Goal: Check status

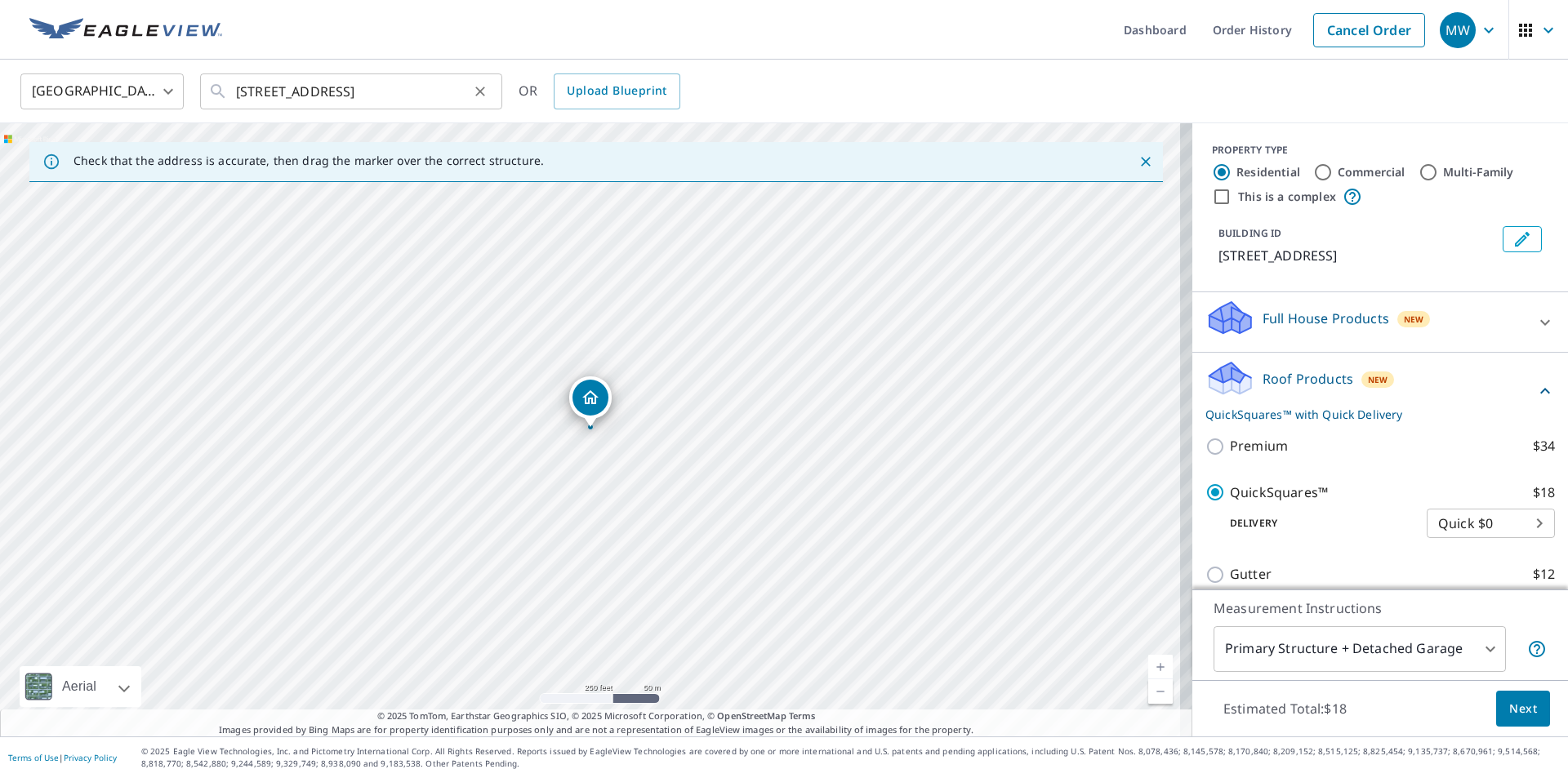
scroll to position [202, 0]
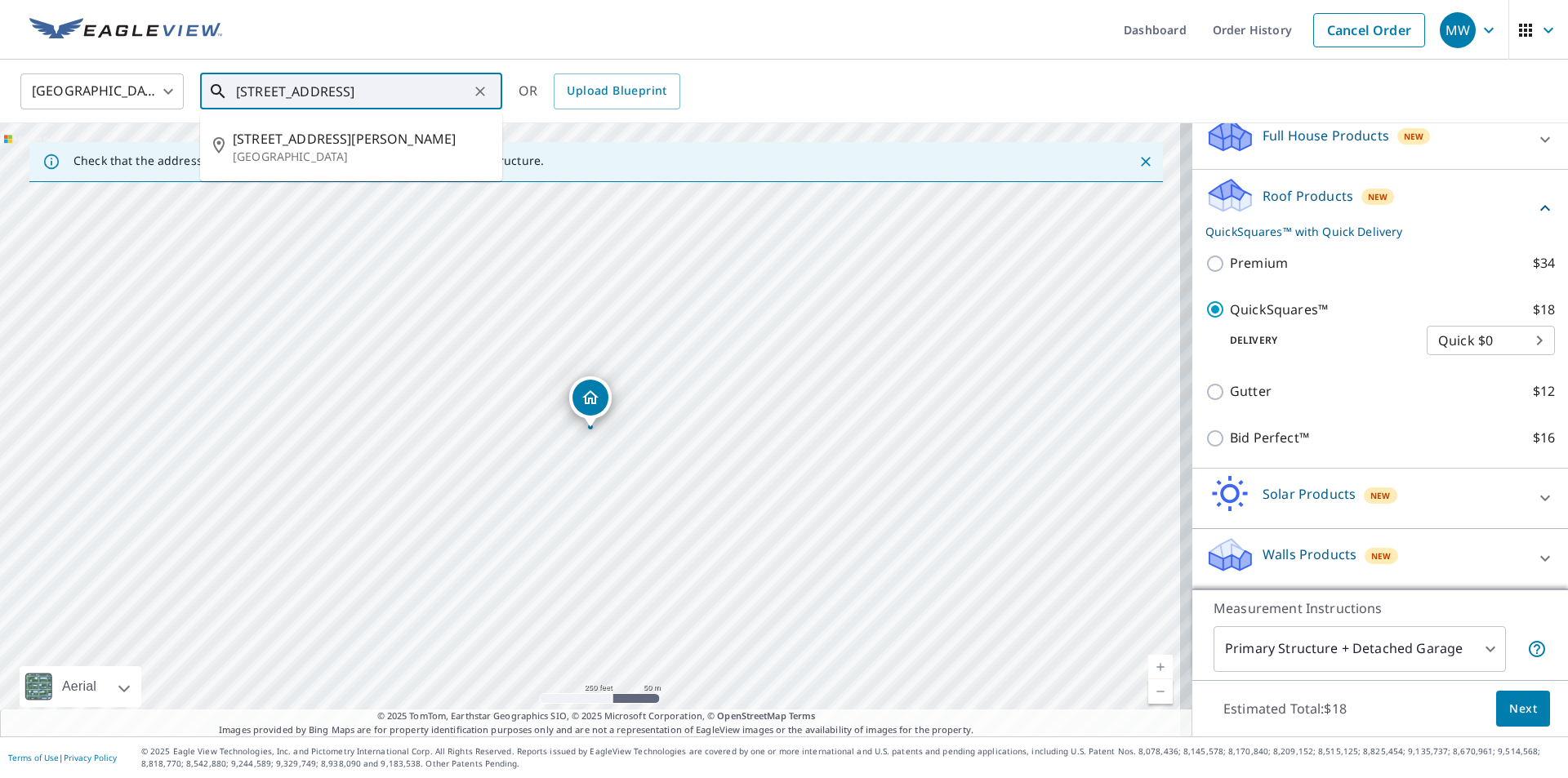
click at [420, 89] on input "[STREET_ADDRESS]" at bounding box center [352, 91] width 233 height 45
click at [355, 142] on span "[STREET_ADDRESS][PERSON_NAME]" at bounding box center [361, 139] width 257 height 20
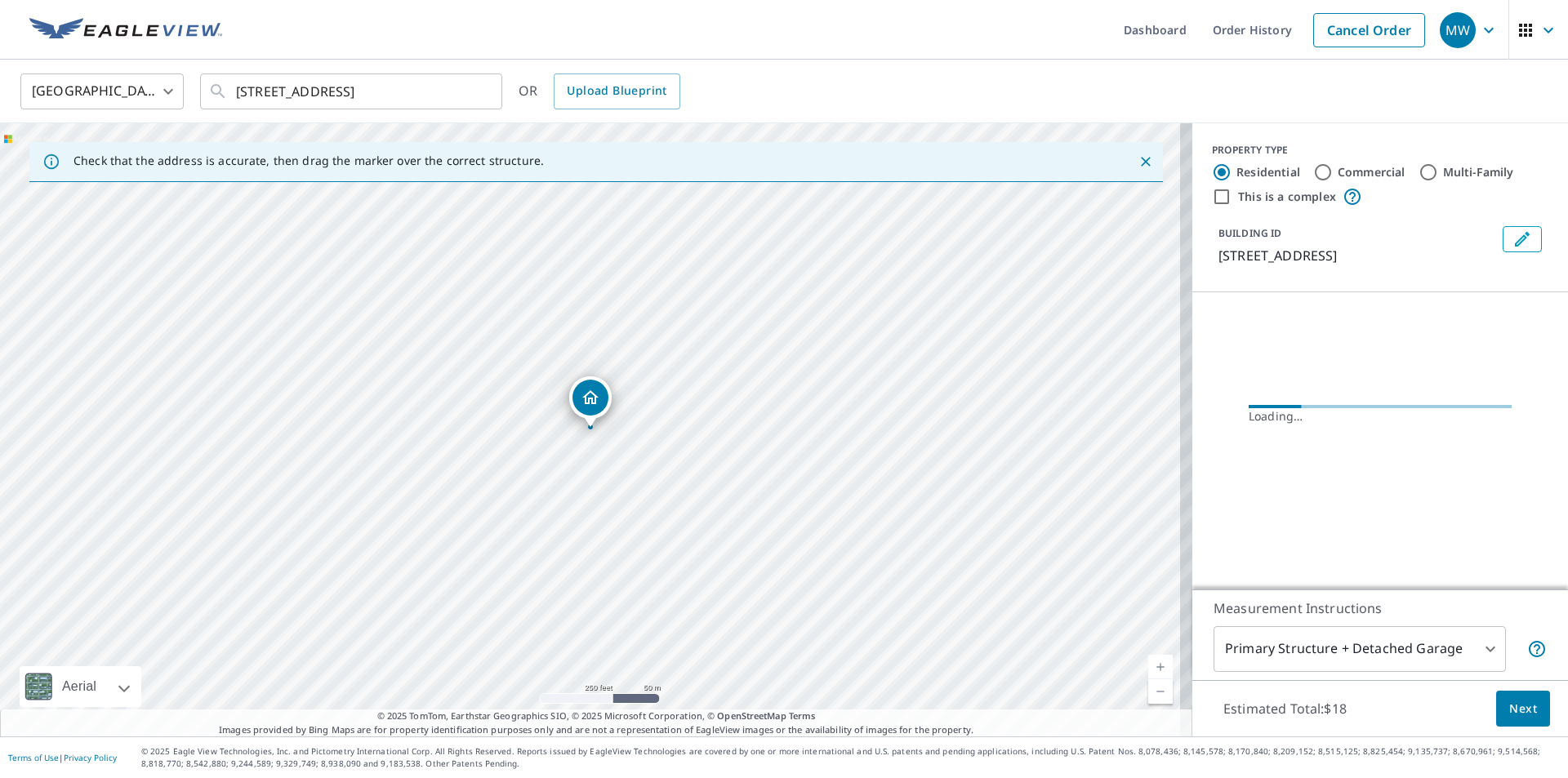
scroll to position [0, 0]
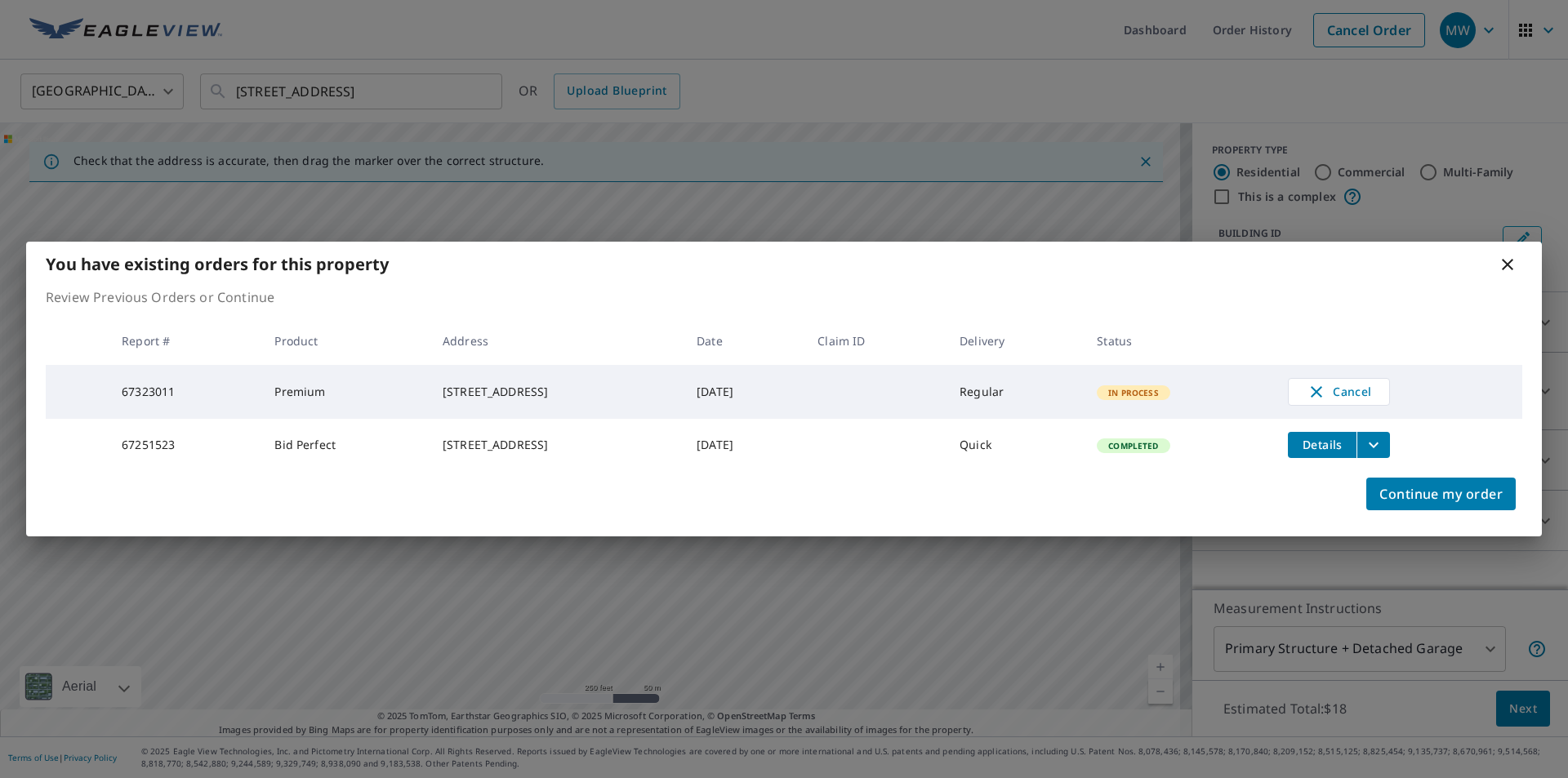
drag, startPoint x: 1504, startPoint y: 258, endPoint x: 692, endPoint y: 89, distance: 829.4
click at [1502, 258] on icon at bounding box center [1507, 265] width 20 height 20
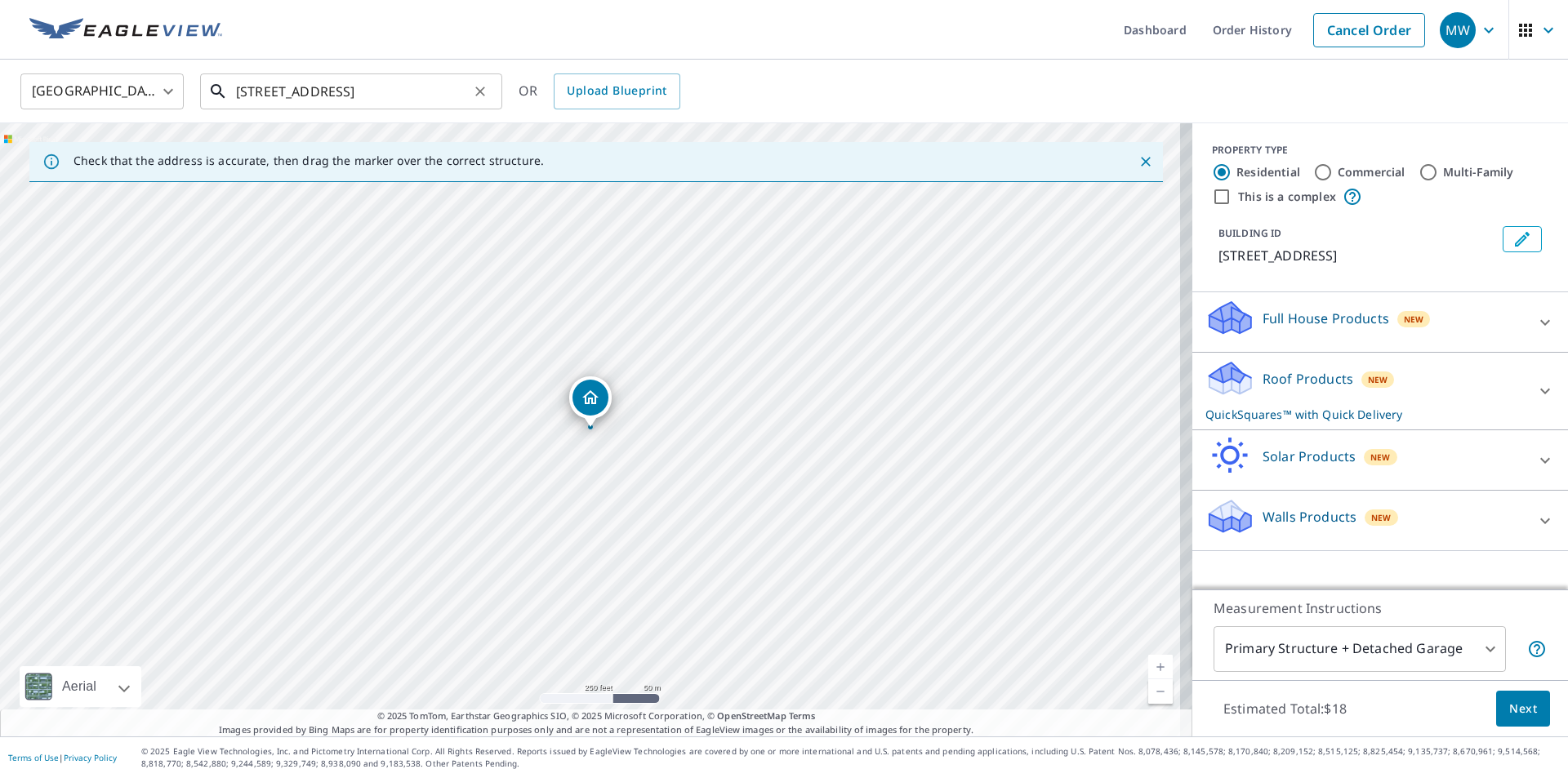
click at [412, 87] on input "[STREET_ADDRESS]" at bounding box center [352, 91] width 233 height 45
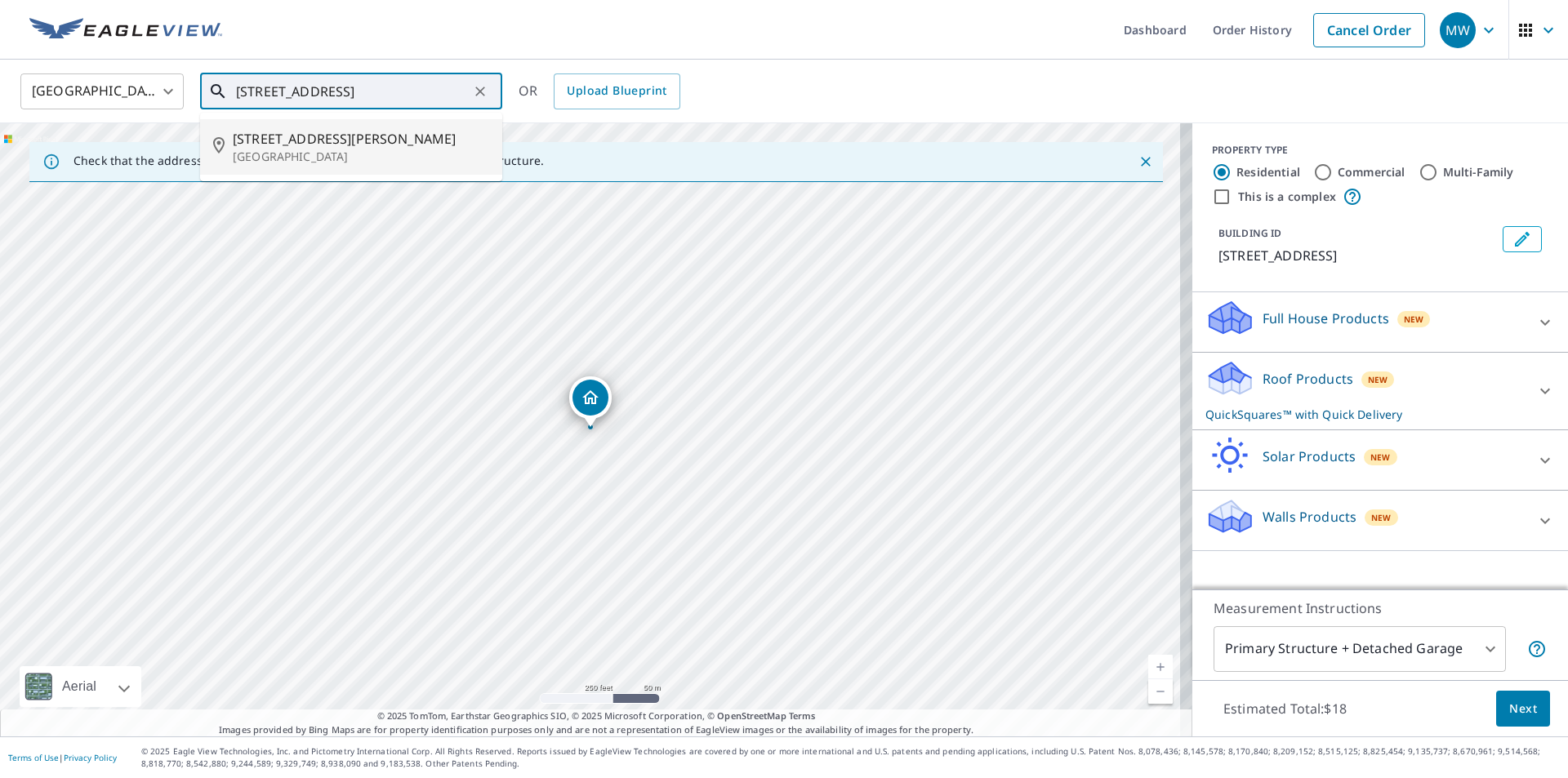
click at [349, 145] on span "[STREET_ADDRESS][PERSON_NAME]" at bounding box center [361, 139] width 257 height 20
click at [416, 93] on input "[STREET_ADDRESS]" at bounding box center [352, 91] width 233 height 45
click at [266, 145] on span "[STREET_ADDRESS][PERSON_NAME]" at bounding box center [361, 139] width 257 height 20
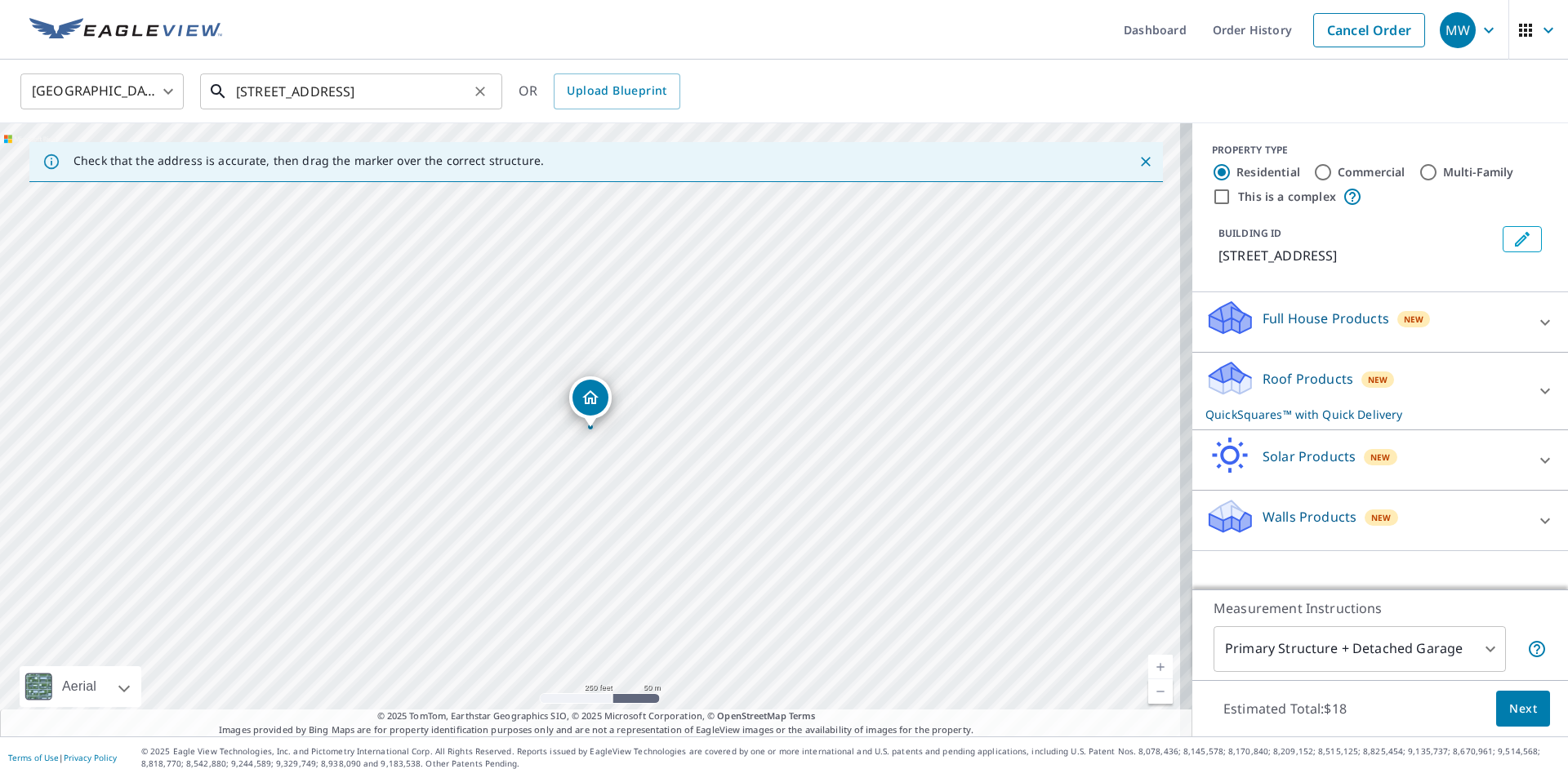
click at [428, 96] on input "[STREET_ADDRESS]" at bounding box center [352, 91] width 233 height 45
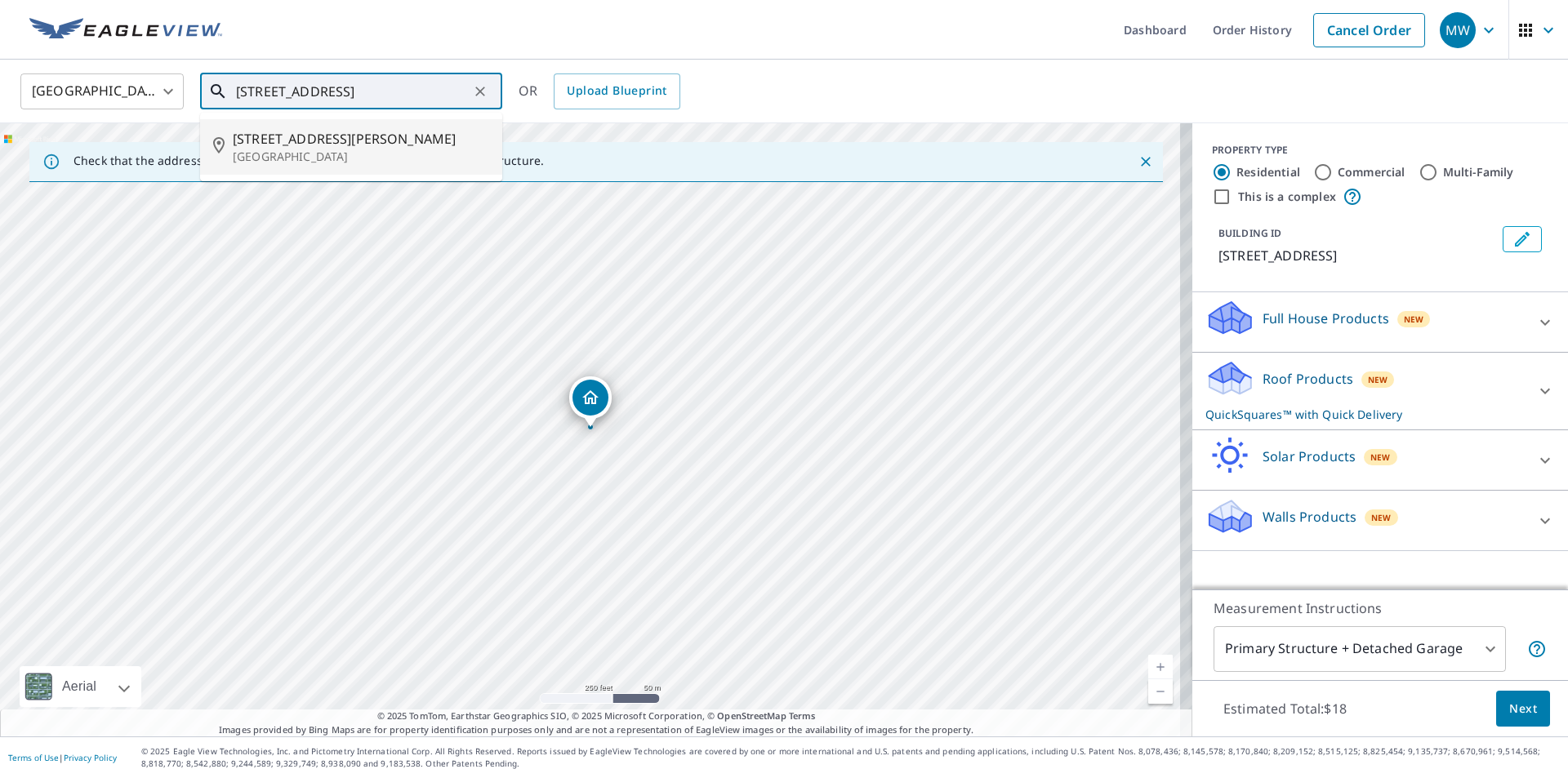
drag, startPoint x: 376, startPoint y: 94, endPoint x: 232, endPoint y: 93, distance: 144.0
click at [232, 93] on div "[STREET_ADDRESS] ​" at bounding box center [351, 91] width 302 height 36
click at [478, 90] on icon "Clear" at bounding box center [480, 91] width 16 height 16
click at [338, 88] on input "text" at bounding box center [352, 91] width 233 height 45
paste input "[STREET_ADDRESS][PERSON_NAME]"
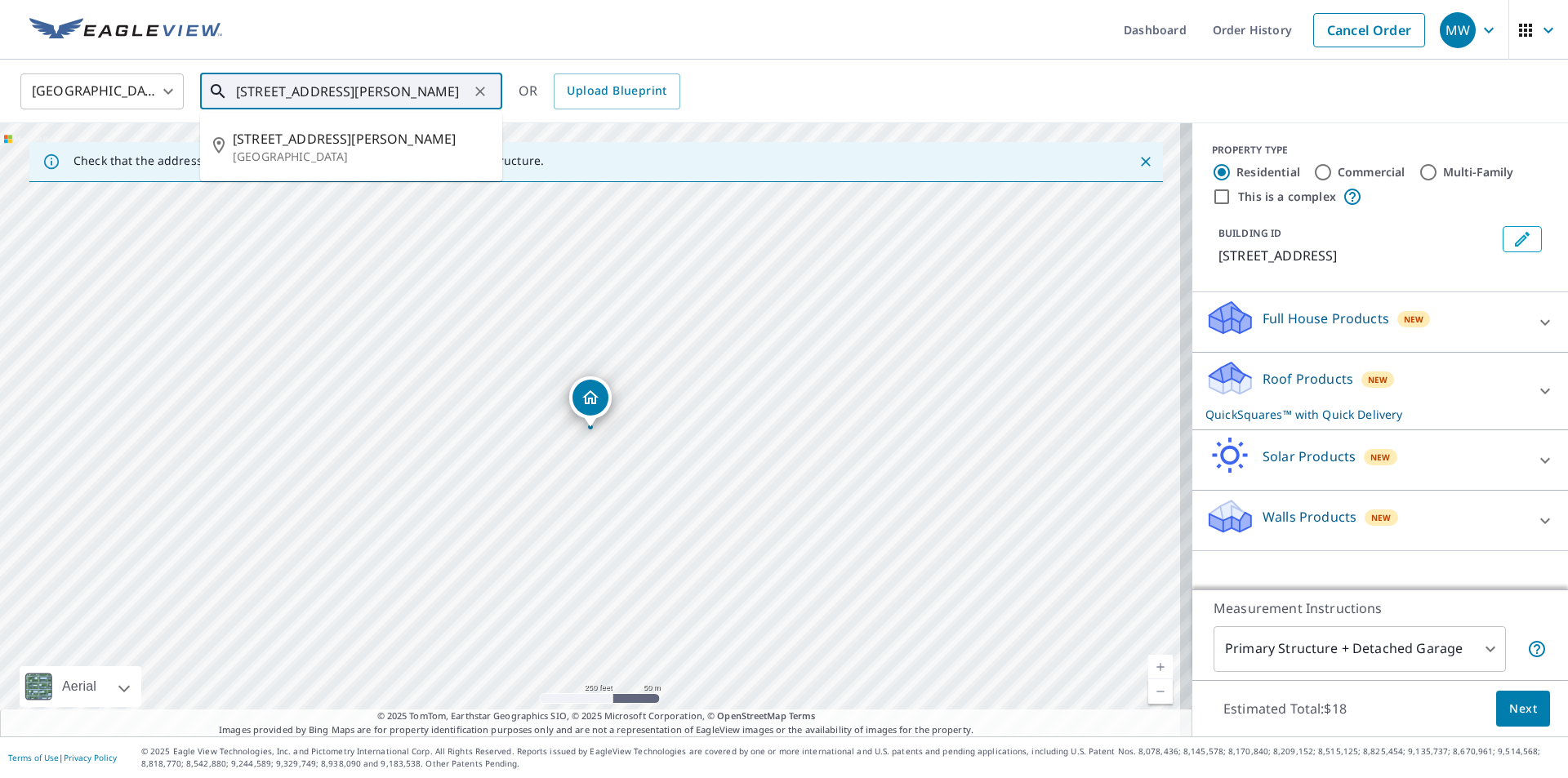
type input "[STREET_ADDRESS][PERSON_NAME]"
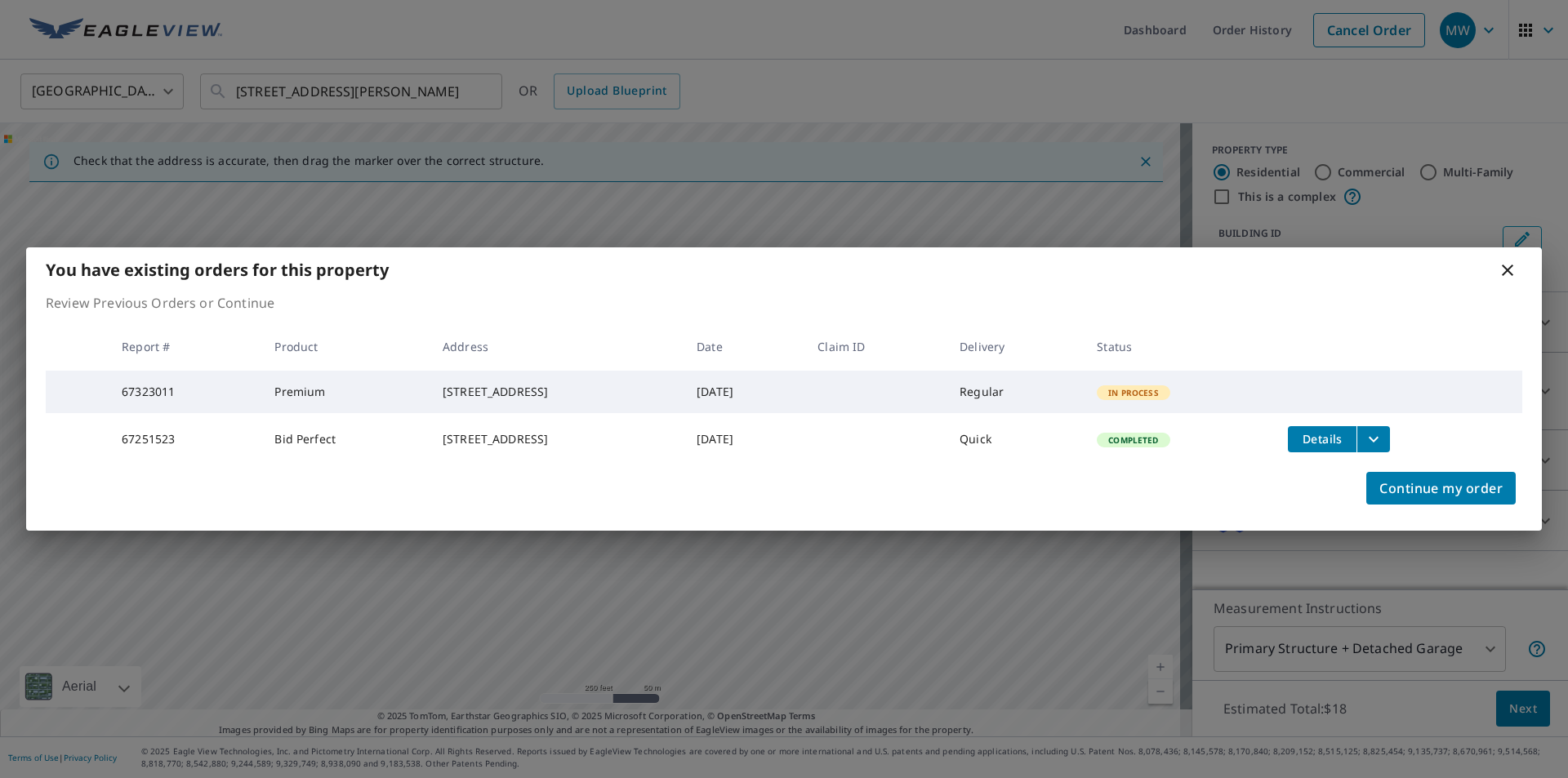
click at [1169, 387] on span "In Process" at bounding box center [1133, 392] width 70 height 12
click at [1450, 371] on td at bounding box center [1399, 383] width 248 height 26
click at [1333, 376] on td at bounding box center [1399, 383] width 248 height 26
click at [1330, 397] on tr "67323011 Premium [STREET_ADDRESS] [DATE] Regular In Process" at bounding box center [783, 392] width 1476 height 43
